Goal: Task Accomplishment & Management: Complete application form

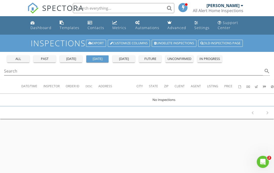
click at [234, 7] on div "[PERSON_NAME]" at bounding box center [222, 5] width 33 height 5
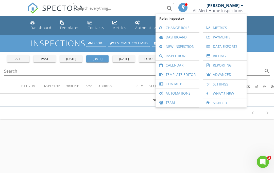
click at [186, 46] on link "New Inspection" at bounding box center [177, 46] width 39 height 9
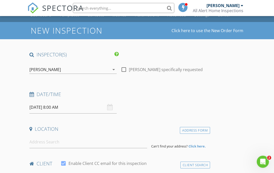
scroll to position [14, 0]
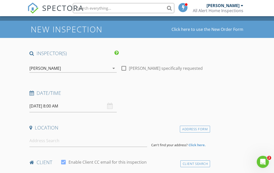
click at [55, 104] on input "08/28/2025 8:00 AM" at bounding box center [72, 106] width 87 height 12
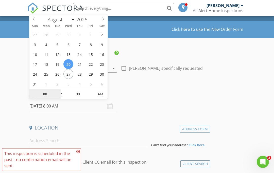
type input "08/27/2025 8:00 AM"
click at [49, 92] on input "08" at bounding box center [44, 95] width 31 height 10
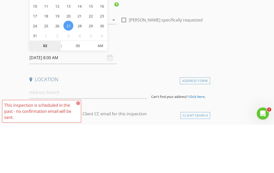
type input "02"
click at [76, 90] on input "00" at bounding box center [77, 95] width 31 height 10
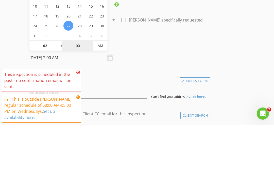
type input "[DATE] 2:00 PM"
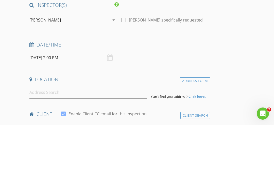
scroll to position [62, 0]
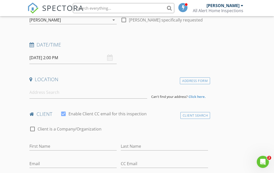
click at [183, 57] on div "Date/Time 08/27/2025 2:00 PM" at bounding box center [118, 53] width 183 height 23
click at [103, 94] on input at bounding box center [88, 92] width 118 height 12
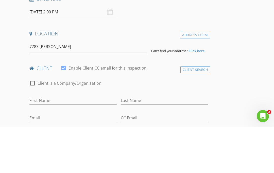
type input "7783 Hansel Lane, Lithonia, GA, USA"
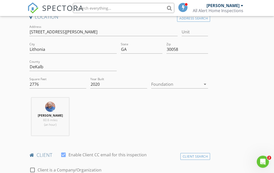
scroll to position [125, 0]
click at [206, 84] on icon "arrow_drop_down" at bounding box center [205, 84] width 6 height 6
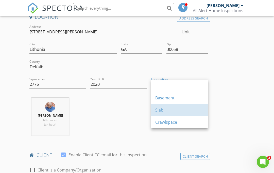
click at [183, 109] on div "Slab" at bounding box center [179, 110] width 49 height 6
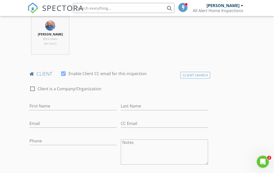
scroll to position [207, 0]
click at [101, 103] on input "First Name" at bounding box center [72, 106] width 87 height 8
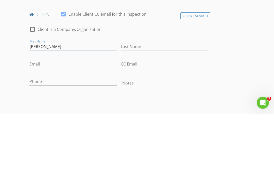
type input "[PERSON_NAME]"
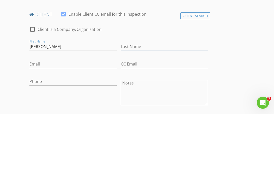
click at [143, 102] on input "Last Name" at bounding box center [164, 106] width 87 height 8
type input "[PERSON_NAME]"
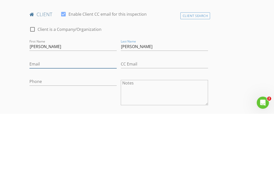
click at [73, 119] on input "Email" at bounding box center [72, 123] width 87 height 8
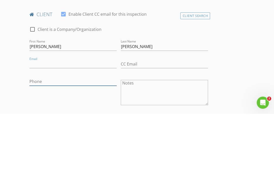
click at [84, 137] on input "Phone" at bounding box center [72, 141] width 87 height 8
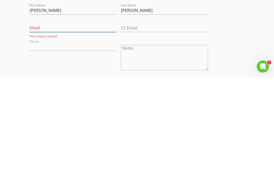
click at [45, 119] on input "Email" at bounding box center [72, 123] width 87 height 8
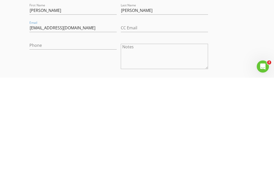
scroll to position [302, 0]
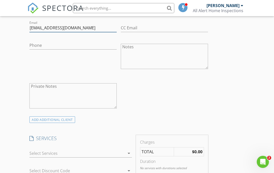
type input "Info@dreamluxerealtors.com"
click at [83, 41] on input "Phone" at bounding box center [72, 45] width 87 height 8
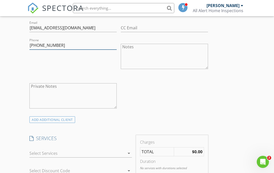
type input "[PHONE_NUMBER]"
click at [120, 150] on div at bounding box center [76, 154] width 95 height 8
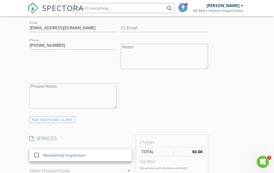
click at [126, 132] on div "INSPECTOR(S) check_box Lionel Thomas PRIMARY Lionel Thomas arrow_drop_down chec…" at bounding box center [118, 162] width 183 height 801
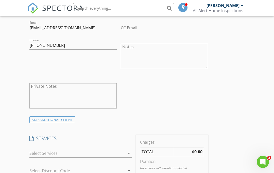
click at [120, 151] on div at bounding box center [76, 154] width 95 height 8
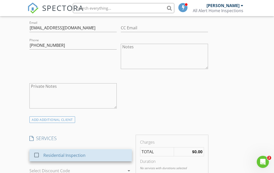
click at [74, 157] on div "Residential Inspection" at bounding box center [64, 156] width 42 height 6
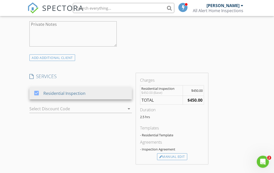
scroll to position [365, 0]
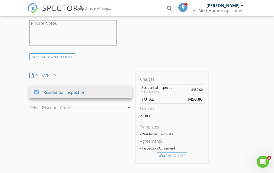
click at [174, 155] on div "Manual Edit" at bounding box center [172, 156] width 30 height 7
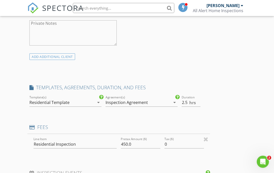
scroll to position [365, 0]
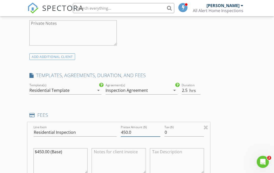
click at [136, 131] on input "450.0" at bounding box center [141, 133] width 40 height 8
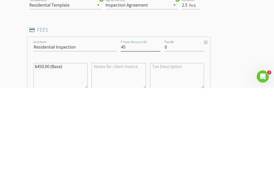
type input "4"
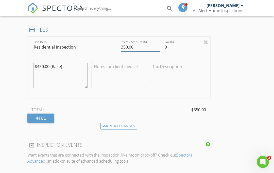
type input "350.00"
click at [74, 65] on textarea "$450.00 (Base)" at bounding box center [60, 75] width 54 height 25
type textarea "$"
click at [245, 91] on div "INSPECTOR(S) check_box Lionel Thomas PRIMARY Lionel Thomas arrow_drop_down chec…" at bounding box center [136, 56] width 219 height 887
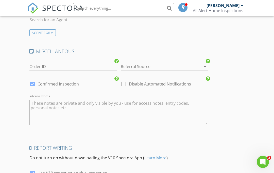
scroll to position [765, 0]
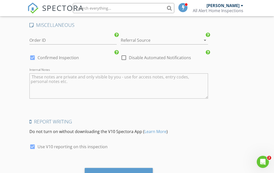
click at [117, 172] on div "Save Inspection" at bounding box center [119, 174] width 36 height 5
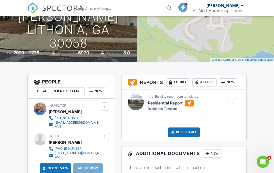
scroll to position [79, 0]
